Goal: Task Accomplishment & Management: Manage account settings

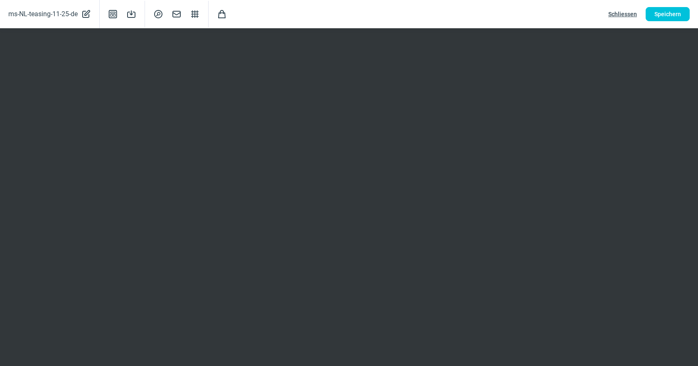
scroll to position [173, 0]
click at [660, 17] on span "Speichern" at bounding box center [667, 13] width 27 height 13
click at [671, 18] on span "Speichern" at bounding box center [667, 13] width 27 height 13
click at [674, 21] on button "Speichern" at bounding box center [668, 14] width 44 height 14
click at [664, 8] on span "Speichern" at bounding box center [667, 13] width 27 height 13
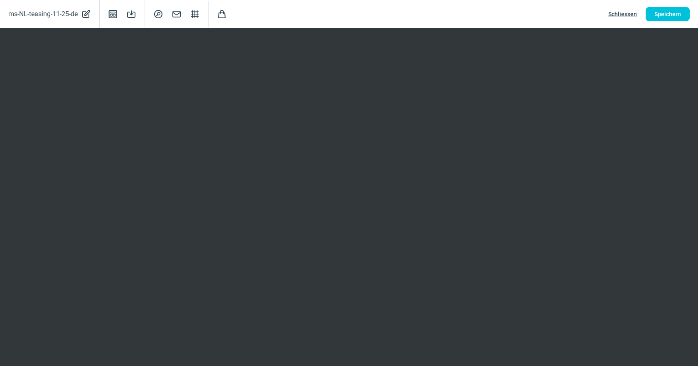
click at [623, 15] on span "Schliessen" at bounding box center [622, 13] width 29 height 13
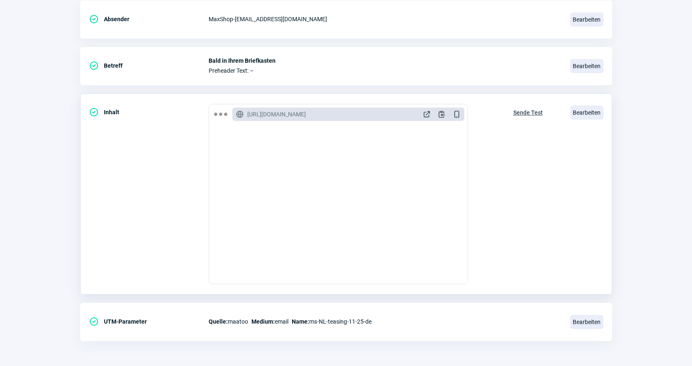
click at [527, 107] on span "Sende Test" at bounding box center [528, 112] width 30 height 13
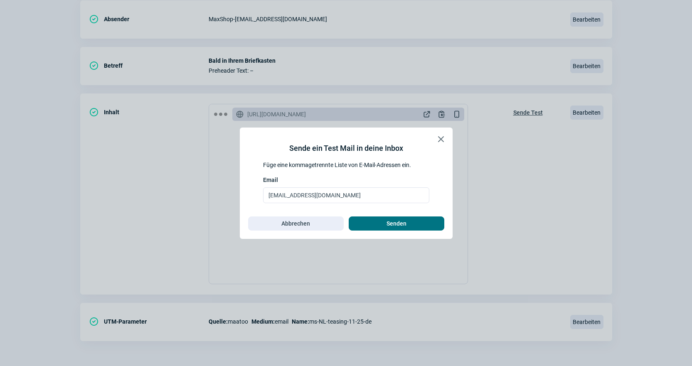
click at [411, 219] on span "Senden" at bounding box center [396, 223] width 78 height 13
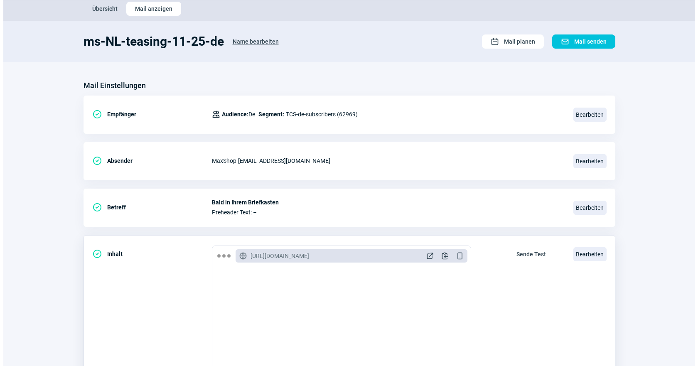
scroll to position [125, 0]
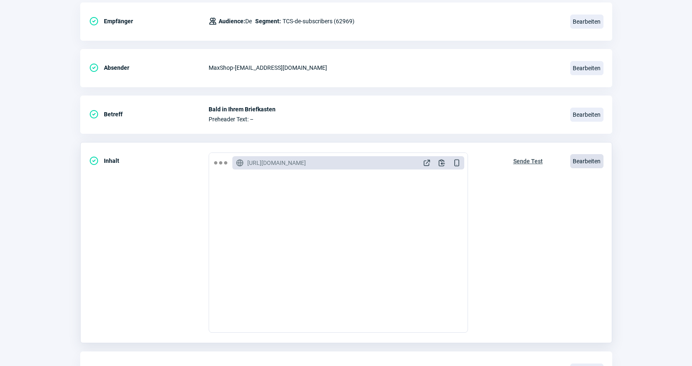
click at [584, 163] on span "Bearbeiten" at bounding box center [586, 161] width 33 height 14
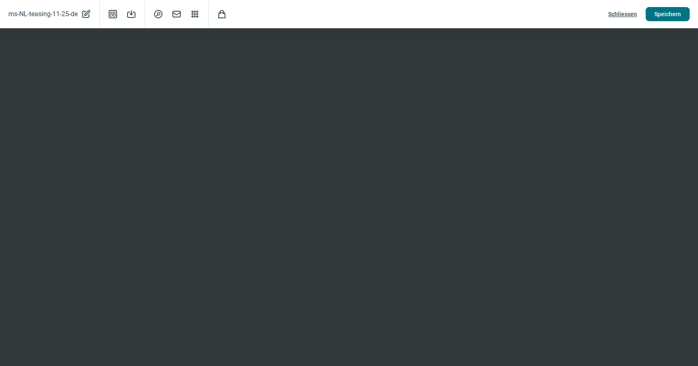
click at [673, 16] on span "Speichern" at bounding box center [667, 13] width 27 height 13
click at [622, 15] on span "Schliessen" at bounding box center [622, 13] width 29 height 13
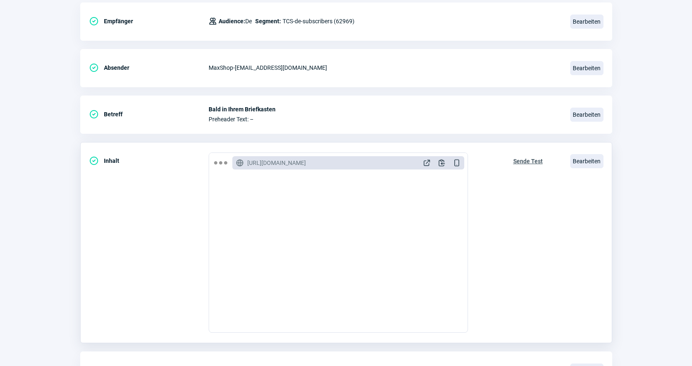
click at [527, 160] on span "Sende Test" at bounding box center [528, 161] width 30 height 13
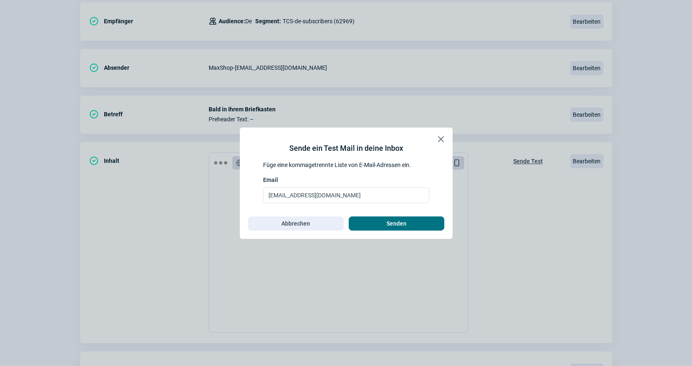
click at [406, 228] on span "Senden" at bounding box center [396, 223] width 20 height 13
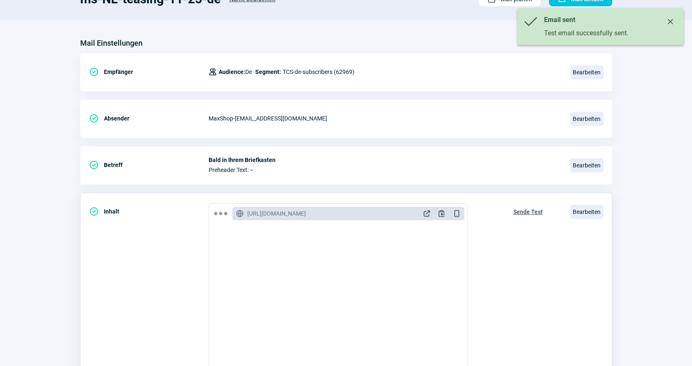
scroll to position [0, 0]
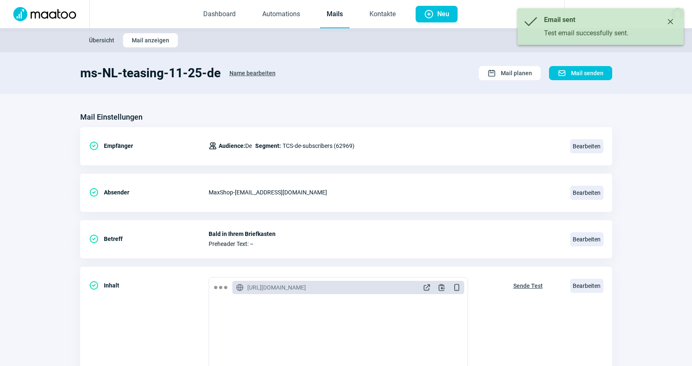
click at [340, 14] on link "Mails" at bounding box center [335, 14] width 30 height 27
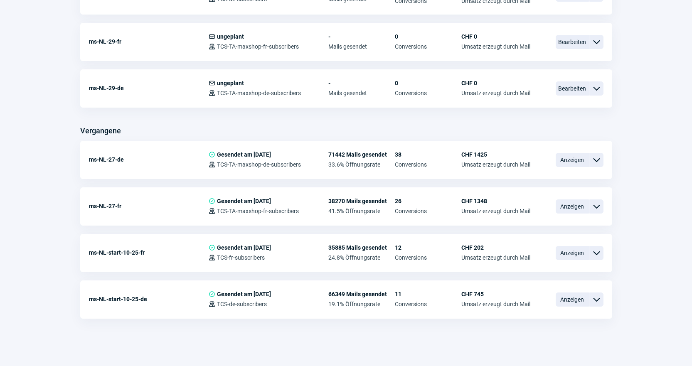
scroll to position [387, 0]
click at [593, 254] on span "ChevronDown icon" at bounding box center [596, 252] width 10 height 10
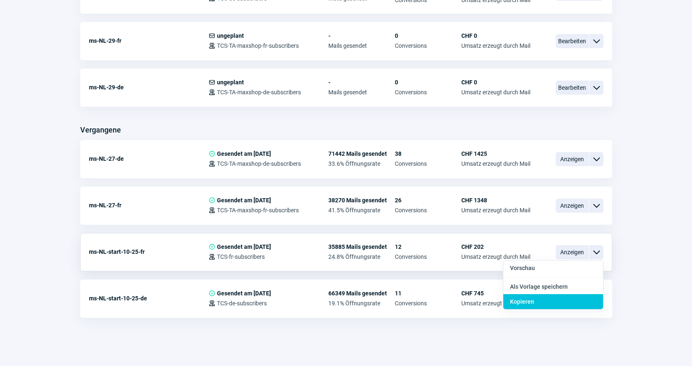
click at [564, 299] on div "Kopieren" at bounding box center [553, 301] width 100 height 15
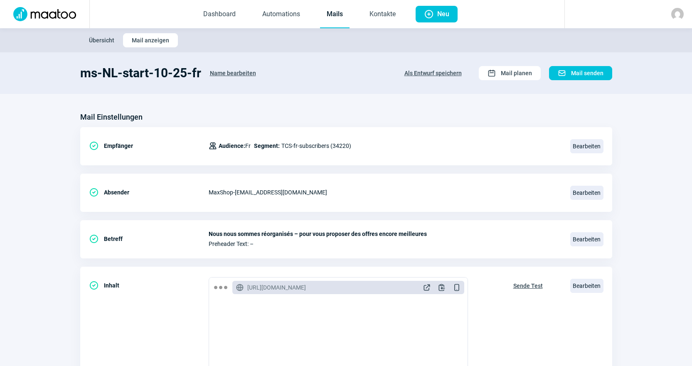
click at [224, 74] on span "Name bearbeiten" at bounding box center [233, 72] width 46 height 13
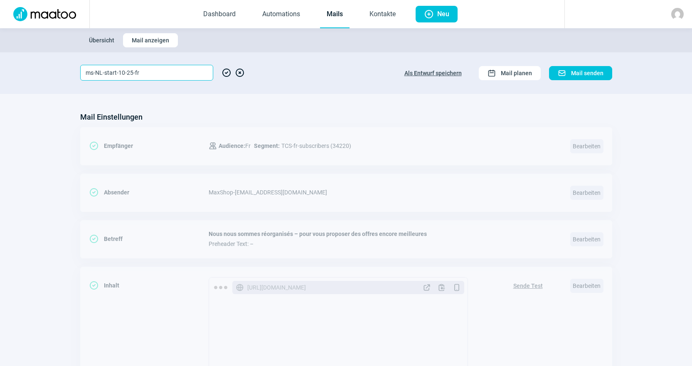
click at [124, 72] on input "ms-NL-start-10-25-fr" at bounding box center [146, 73] width 133 height 16
type input "ms-NL-start-11-25-fr"
click at [226, 75] on span "CheckCircle icon" at bounding box center [226, 73] width 10 height 16
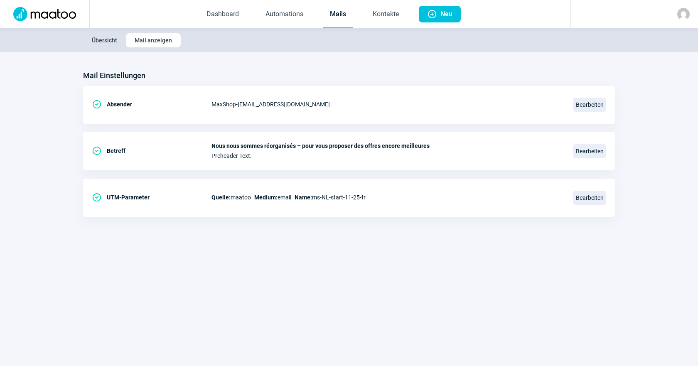
click at [341, 13] on link "Mails" at bounding box center [338, 14] width 30 height 27
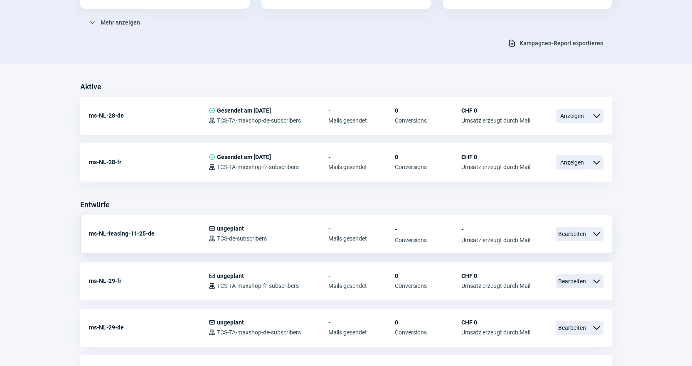
scroll to position [166, 0]
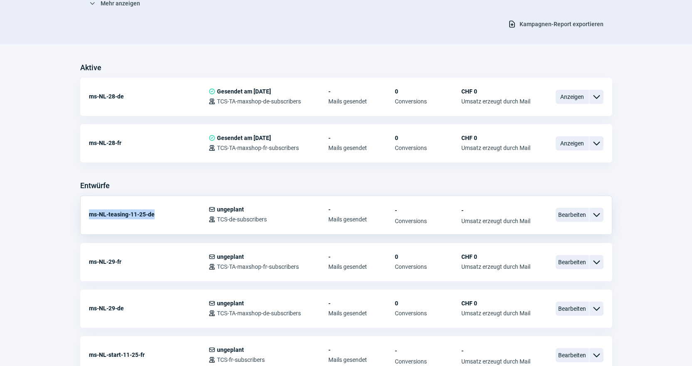
copy div "ms-NL-teasing-11-25-de"
drag, startPoint x: 153, startPoint y: 215, endPoint x: 59, endPoint y: 215, distance: 94.3
click at [60, 215] on section "Aktive ms-NL-28-de CheckCircle icon Gesendet am [DATE] Users icon TCS-TA-maxsho…" at bounding box center [346, 347] width 692 height 573
click at [59, 215] on section "Aktive ms-NL-28-de CheckCircle icon Gesendet am [DATE] Users icon TCS-TA-maxsho…" at bounding box center [346, 347] width 692 height 573
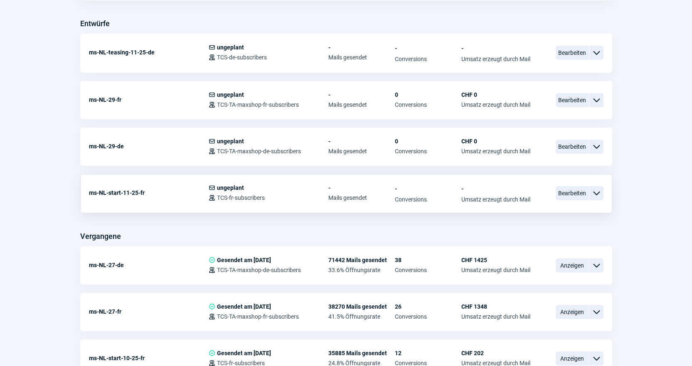
scroll to position [332, 0]
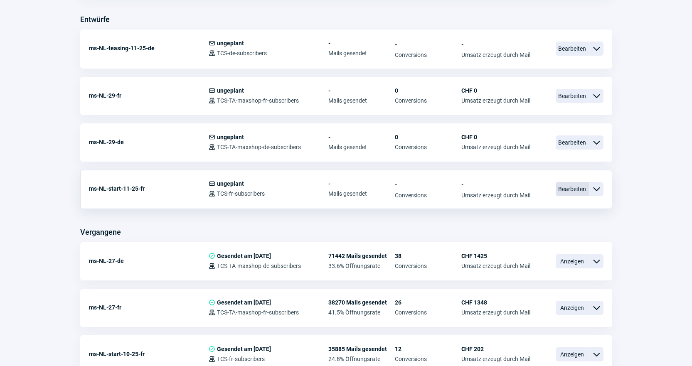
click at [576, 189] on span "Bearbeiten" at bounding box center [572, 189] width 33 height 14
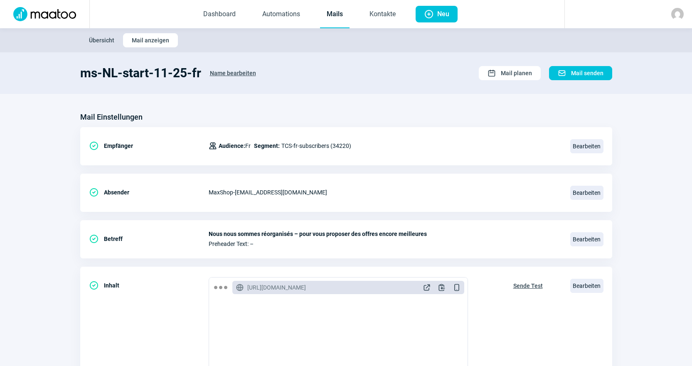
click at [234, 72] on span "Name bearbeiten" at bounding box center [233, 72] width 46 height 13
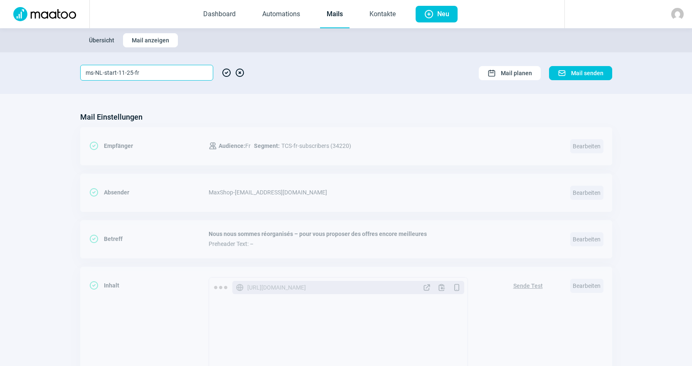
drag, startPoint x: 174, startPoint y: 72, endPoint x: 0, endPoint y: 44, distance: 176.0
click at [0, 44] on div "Übersicht Mail anzeigen ms-NL-start-11-25-fr CheckCircle icon XCircle icon Cale…" at bounding box center [346, 283] width 692 height 511
paste input "teasing-11-25-de"
type input "ms-NL-teasing-11-25-fr"
click at [222, 71] on span "CheckCircle icon" at bounding box center [226, 73] width 10 height 16
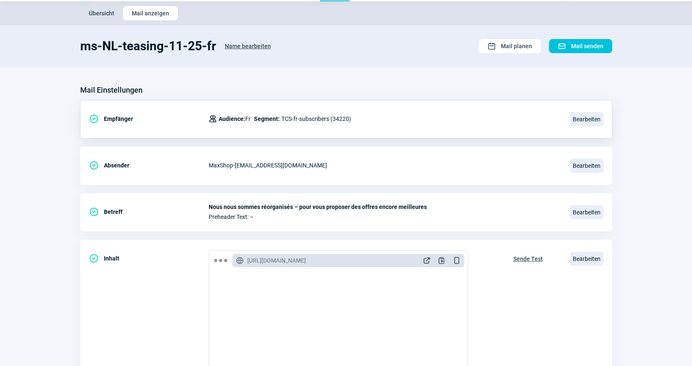
scroll to position [42, 0]
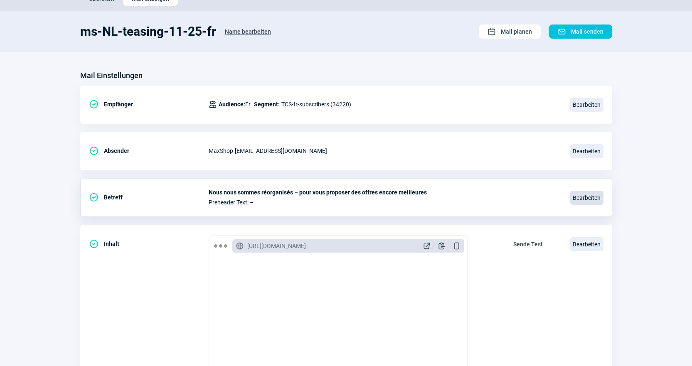
click at [584, 202] on span "Bearbeiten" at bounding box center [586, 198] width 33 height 14
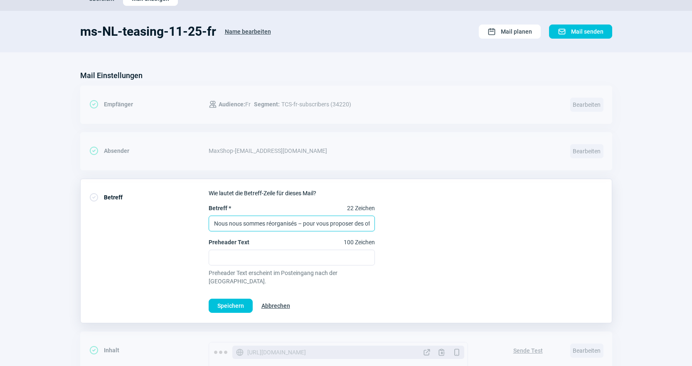
click at [251, 226] on input "Nous nous sommes réorganisés – pour vous proposer des offres encore meilleures" at bounding box center [292, 224] width 166 height 16
paste input "Bientôt dans votre boîte aux lett"
type input "Bientôt dans votre boîte aux lettres"
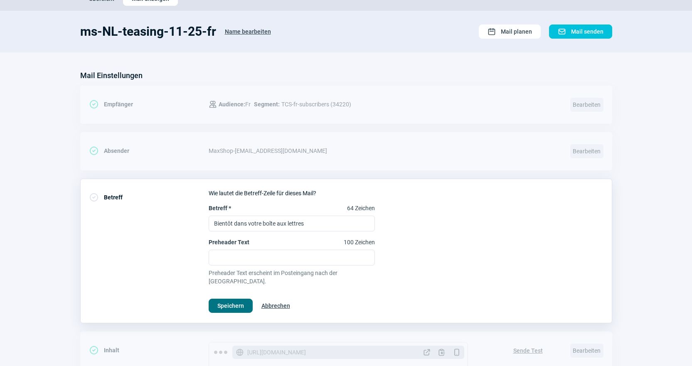
click at [244, 299] on button "Speichern" at bounding box center [231, 306] width 44 height 14
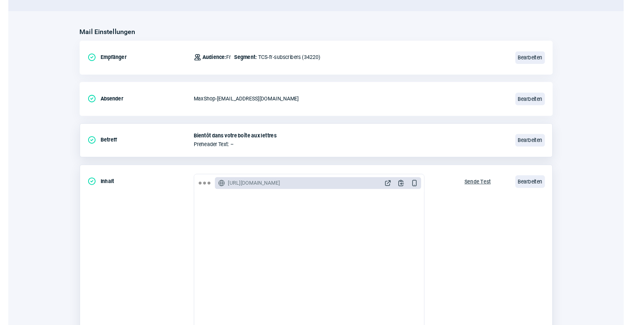
scroll to position [166, 0]
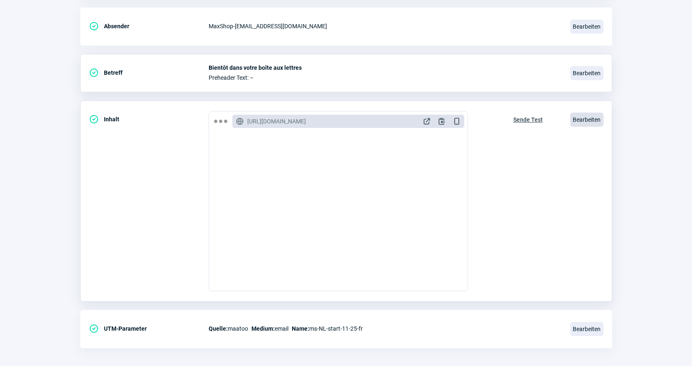
click at [581, 123] on span "Bearbeiten" at bounding box center [586, 120] width 33 height 14
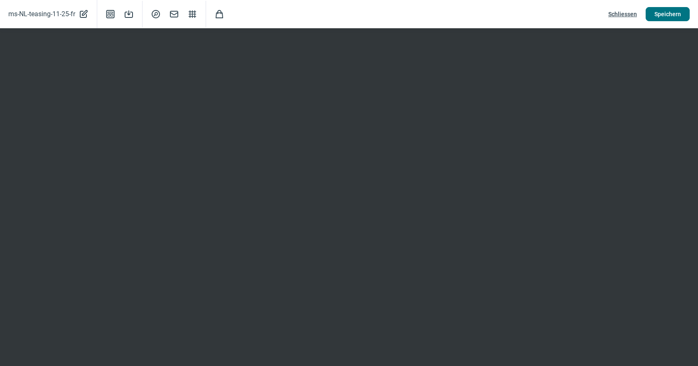
click at [669, 10] on span "Speichern" at bounding box center [667, 13] width 27 height 13
click at [669, 15] on span "Speichern" at bounding box center [667, 13] width 27 height 13
click at [627, 16] on span "Schliessen" at bounding box center [622, 13] width 29 height 13
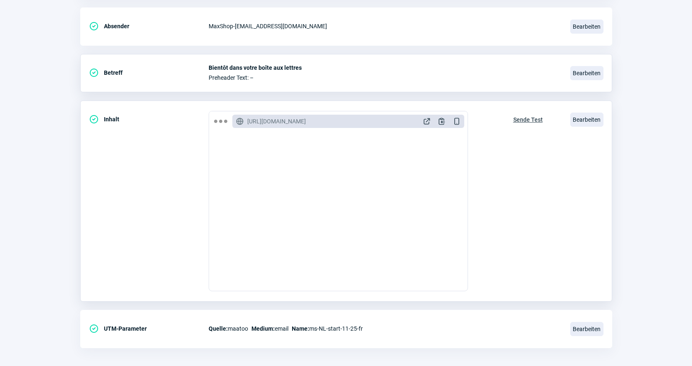
scroll to position [432, 0]
click at [537, 121] on span "Sende Test" at bounding box center [528, 119] width 30 height 13
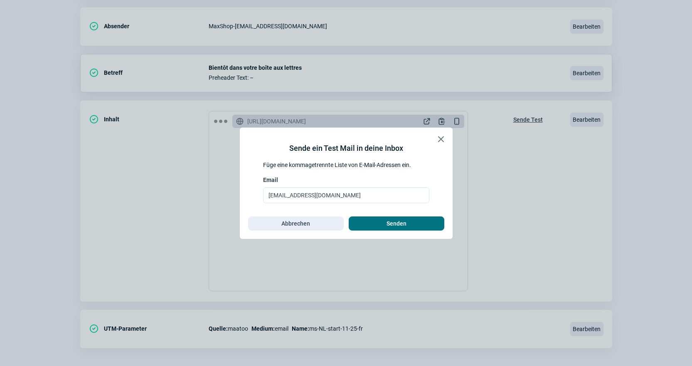
click at [428, 222] on span "Senden" at bounding box center [396, 223] width 78 height 13
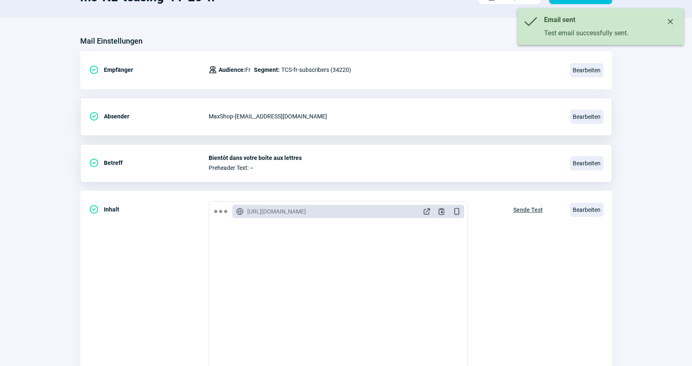
scroll to position [0, 0]
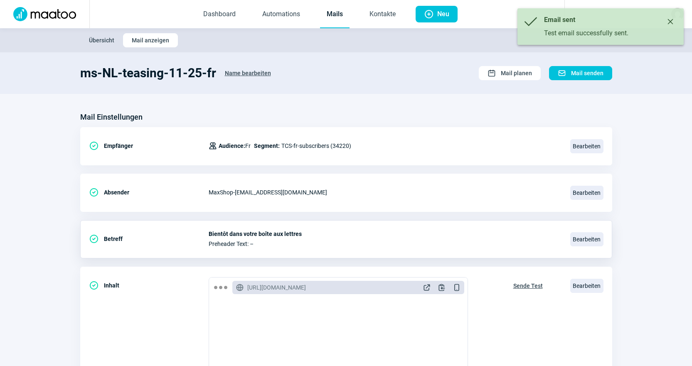
click at [337, 17] on link "Mails" at bounding box center [335, 14] width 30 height 27
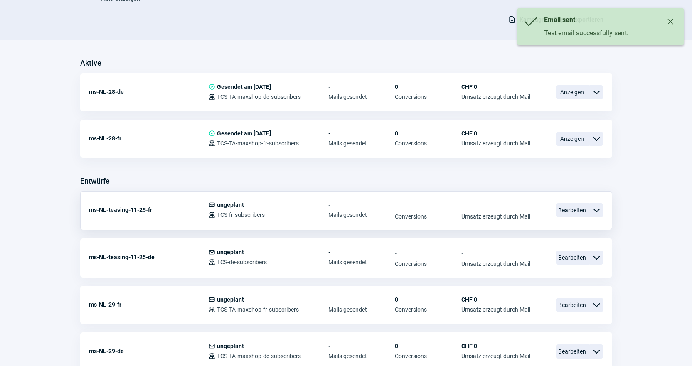
scroll to position [208, 0]
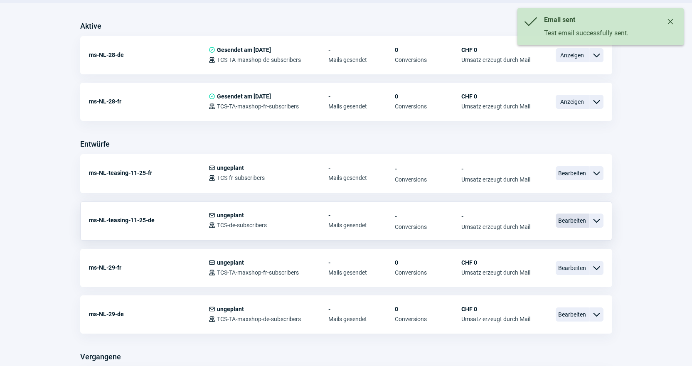
click at [571, 218] on span "Bearbeiten" at bounding box center [572, 221] width 33 height 14
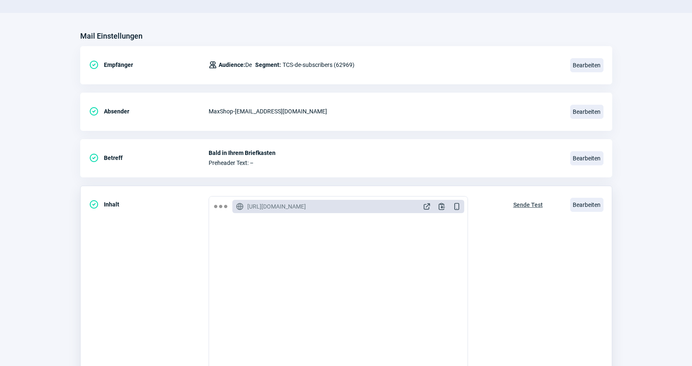
scroll to position [83, 0]
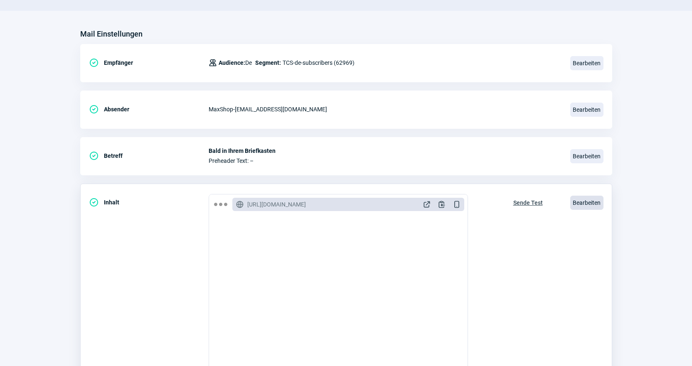
click at [573, 203] on span "Bearbeiten" at bounding box center [586, 203] width 33 height 14
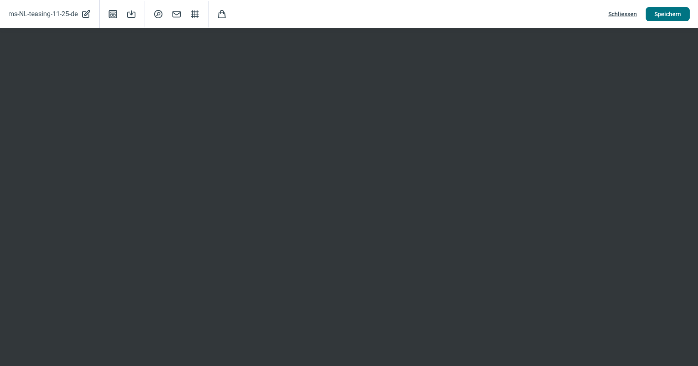
click at [669, 15] on span "Speichern" at bounding box center [667, 13] width 27 height 13
click at [620, 14] on span "Schliessen" at bounding box center [622, 13] width 29 height 13
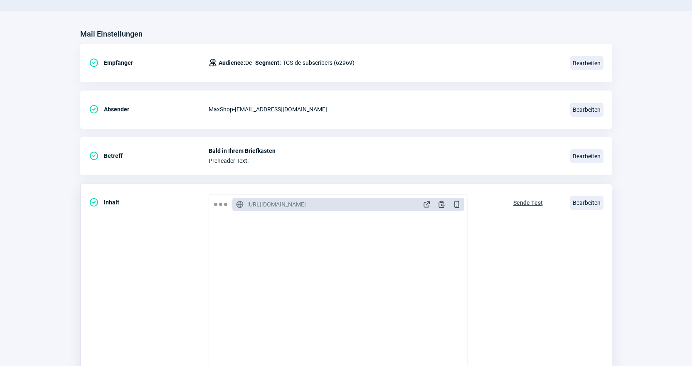
click at [514, 205] on span "Sende Test" at bounding box center [528, 202] width 30 height 13
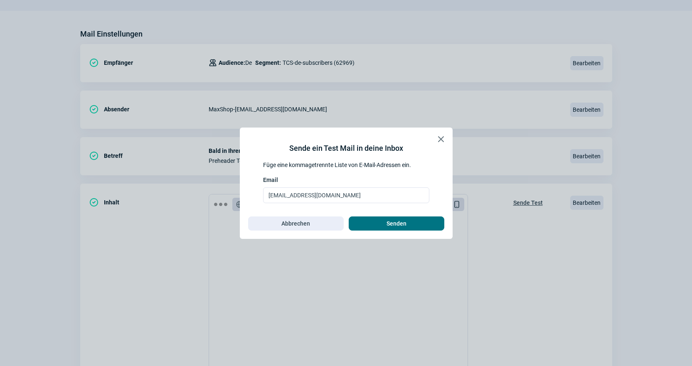
click at [416, 223] on span "Senden" at bounding box center [396, 223] width 78 height 13
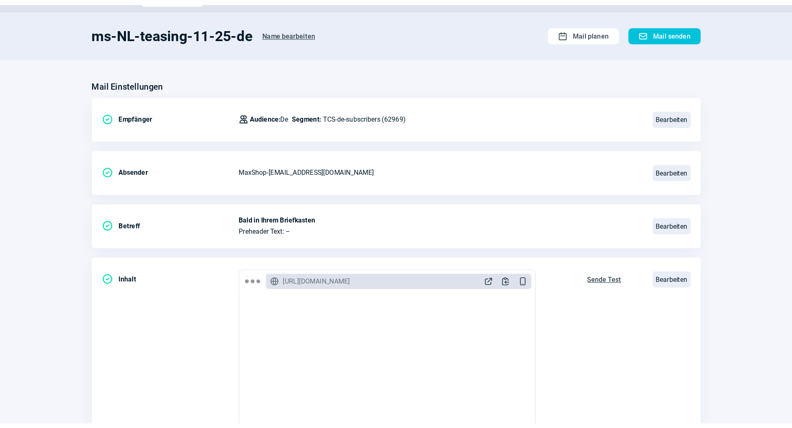
scroll to position [0, 0]
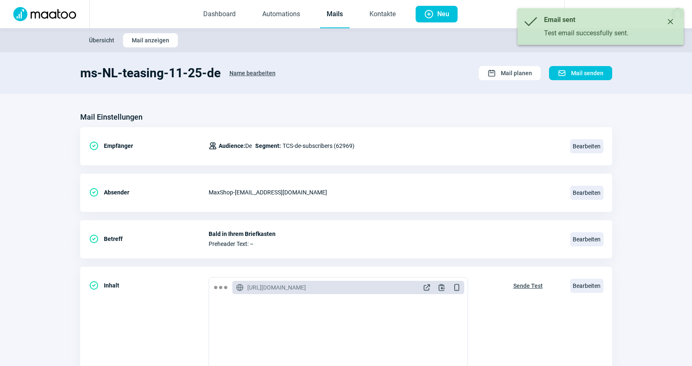
drag, startPoint x: 342, startPoint y: 18, endPoint x: 352, endPoint y: 23, distance: 10.6
click at [342, 18] on link "Mails" at bounding box center [335, 14] width 30 height 27
